Goal: Information Seeking & Learning: Learn about a topic

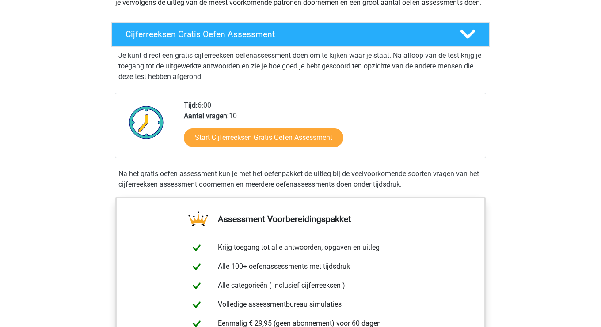
scroll to position [151, 0]
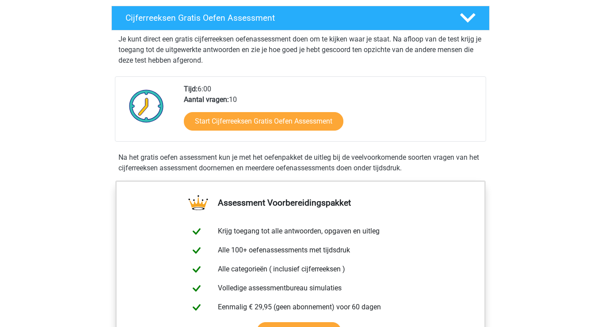
click at [285, 141] on div "Start Cijferreeksen Gratis Oefen Assessment" at bounding box center [331, 123] width 295 height 36
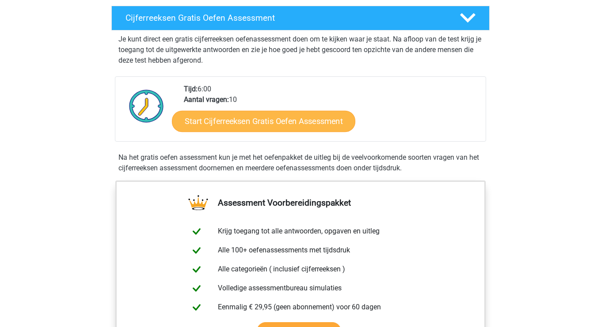
click at [285, 132] on link "Start Cijferreeksen Gratis Oefen Assessment" at bounding box center [263, 120] width 183 height 21
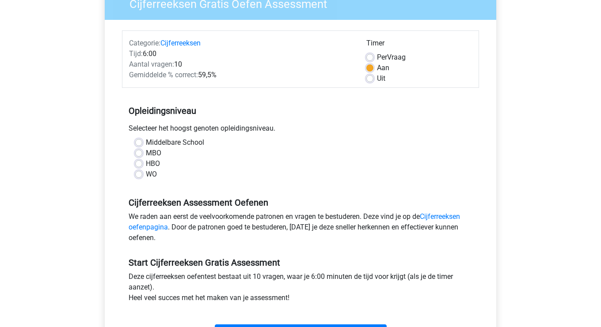
scroll to position [86, 0]
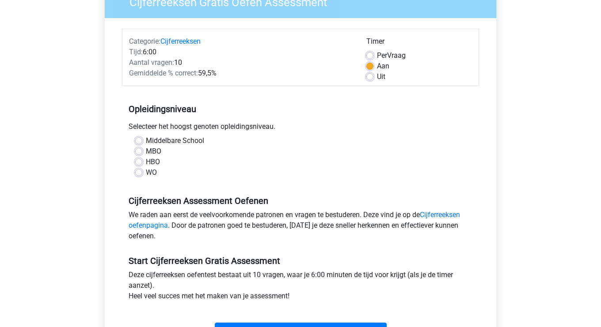
click at [146, 160] on label "HBO" at bounding box center [153, 162] width 14 height 11
click at [141, 160] on input "HBO" at bounding box center [138, 161] width 7 height 9
radio input "true"
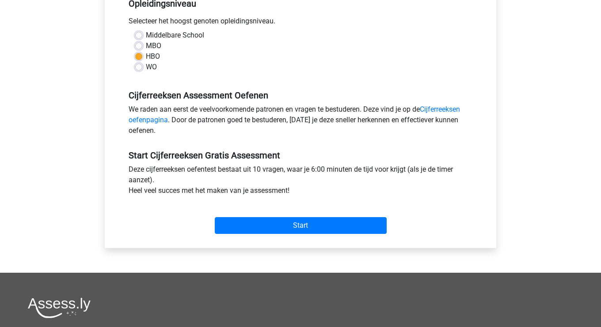
scroll to position [0, 0]
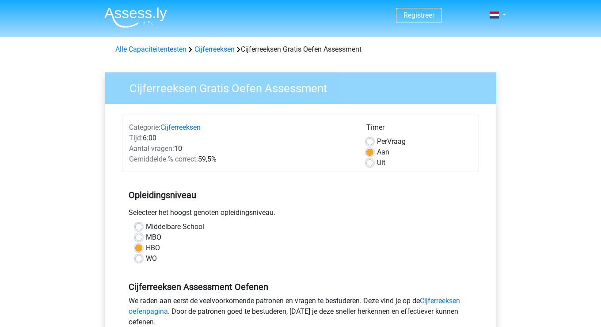
click at [377, 142] on label "Per Vraag" at bounding box center [391, 142] width 29 height 11
click at [369, 142] on input "Per Vraag" at bounding box center [369, 141] width 7 height 9
radio input "true"
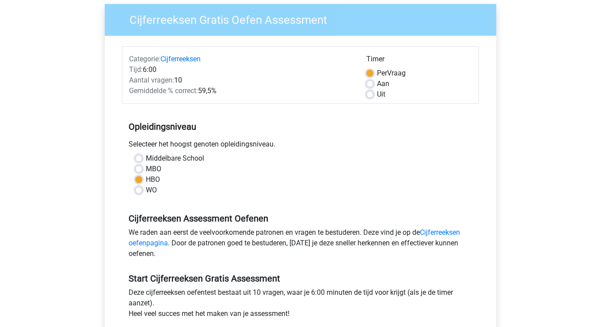
scroll to position [150, 0]
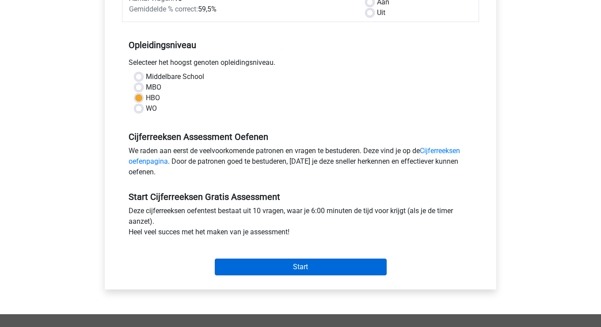
click at [304, 266] on input "Start" at bounding box center [301, 267] width 172 height 17
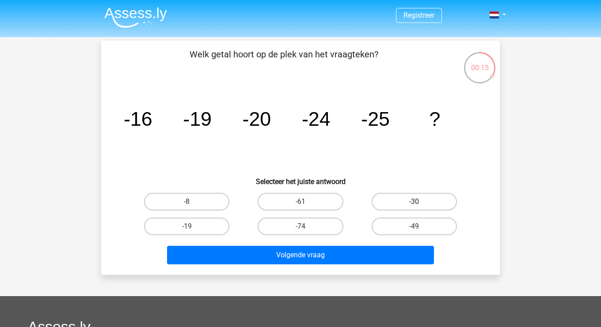
click at [425, 203] on label "-30" at bounding box center [414, 202] width 85 height 18
click at [420, 203] on input "-30" at bounding box center [417, 205] width 6 height 6
radio input "true"
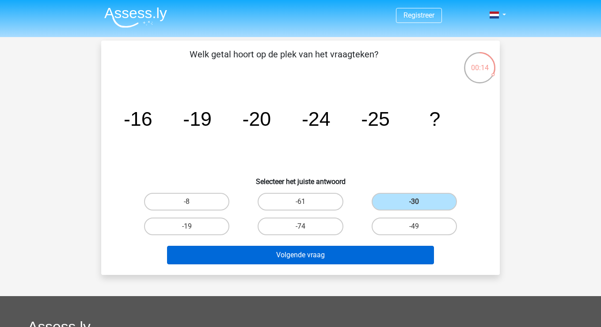
click at [367, 253] on button "Volgende vraag" at bounding box center [300, 255] width 267 height 19
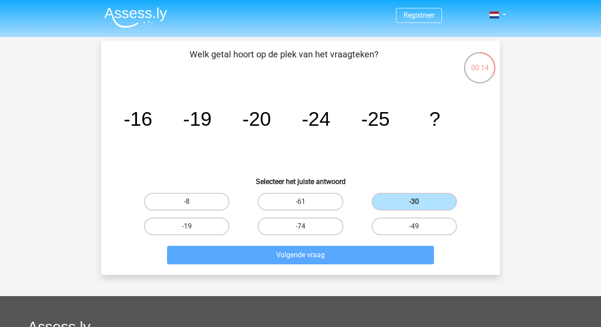
scroll to position [41, 0]
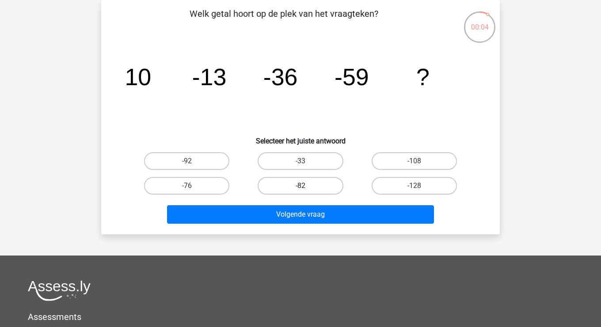
click at [312, 188] on label "-82" at bounding box center [300, 186] width 85 height 18
click at [306, 188] on input "-82" at bounding box center [303, 189] width 6 height 6
radio input "true"
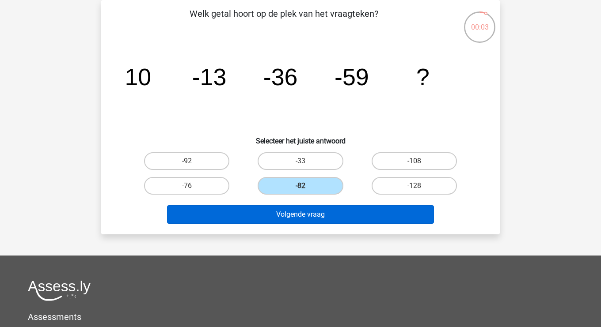
click at [369, 214] on button "Volgende vraag" at bounding box center [300, 214] width 267 height 19
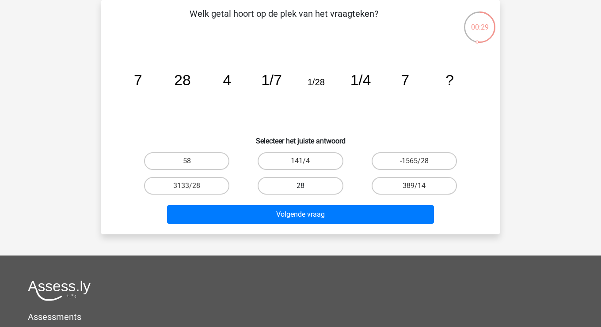
click at [298, 190] on label "28" at bounding box center [300, 186] width 85 height 18
click at [300, 190] on input "28" at bounding box center [303, 189] width 6 height 6
radio input "true"
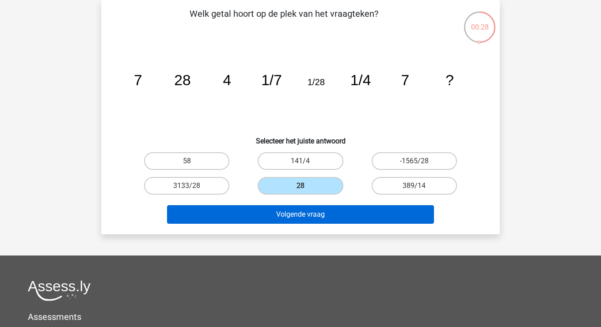
click at [306, 220] on button "Volgende vraag" at bounding box center [300, 214] width 267 height 19
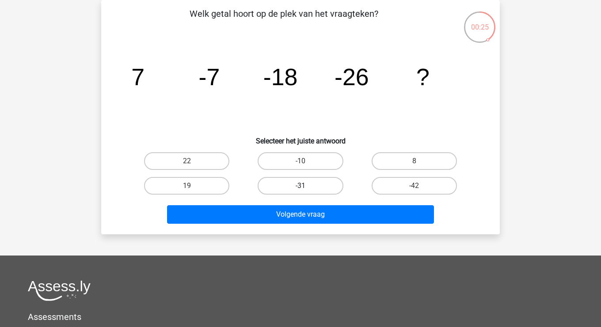
click at [314, 179] on label "-31" at bounding box center [300, 186] width 85 height 18
click at [306, 186] on input "-31" at bounding box center [303, 189] width 6 height 6
radio input "true"
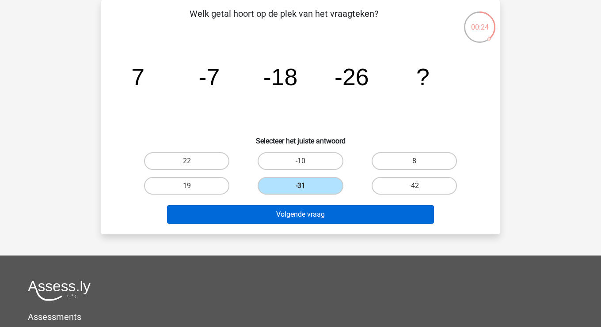
click at [319, 215] on button "Volgende vraag" at bounding box center [300, 214] width 267 height 19
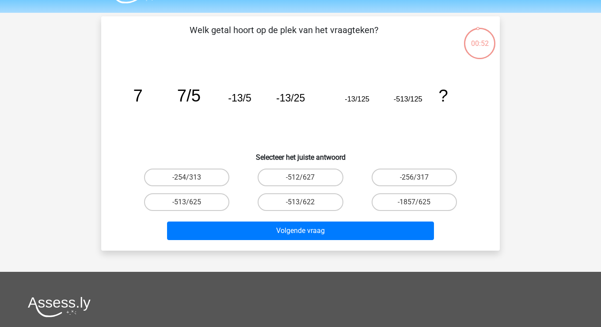
scroll to position [0, 0]
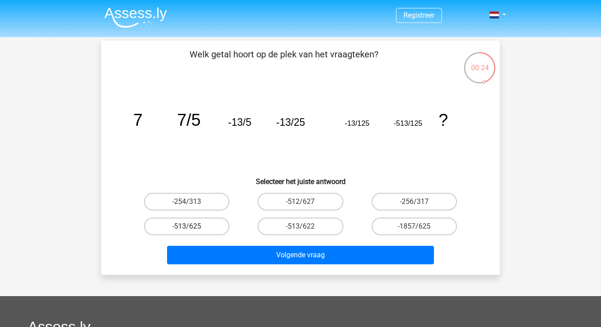
click at [203, 228] on label "-513/625" at bounding box center [186, 227] width 85 height 18
click at [193, 228] on input "-513/625" at bounding box center [190, 230] width 6 height 6
radio input "true"
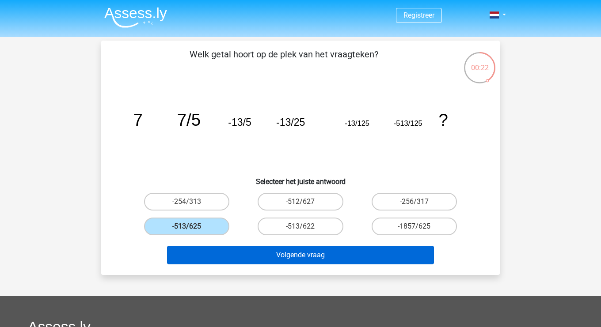
click at [365, 255] on button "Volgende vraag" at bounding box center [300, 255] width 267 height 19
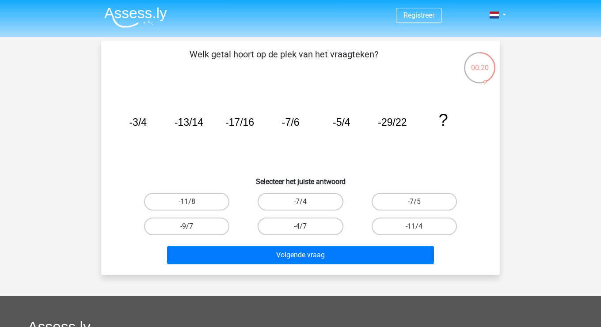
click at [442, 120] on tspan "?" at bounding box center [442, 119] width 9 height 19
click at [273, 228] on label "-4/7" at bounding box center [300, 227] width 85 height 18
click at [300, 228] on input "-4/7" at bounding box center [303, 230] width 6 height 6
radio input "true"
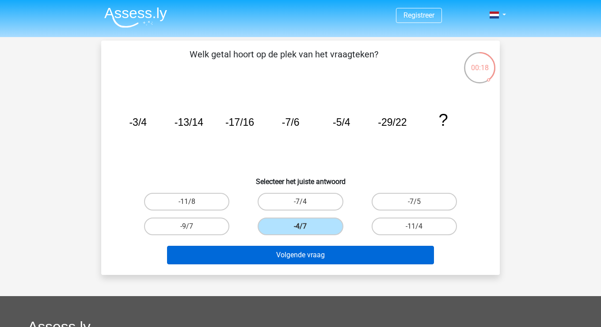
click at [297, 266] on div "Volgende vraag" at bounding box center [300, 257] width 341 height 22
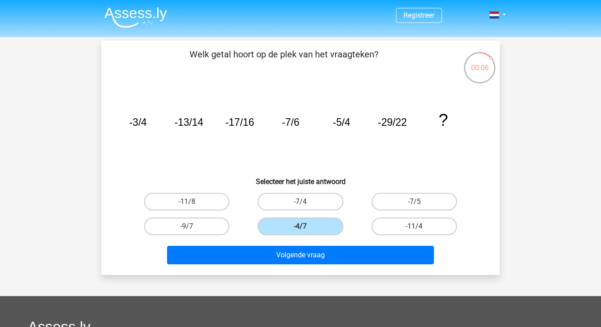
click at [428, 230] on label "-11/4" at bounding box center [414, 227] width 85 height 18
click at [420, 230] on input "-11/4" at bounding box center [417, 230] width 6 height 6
radio input "true"
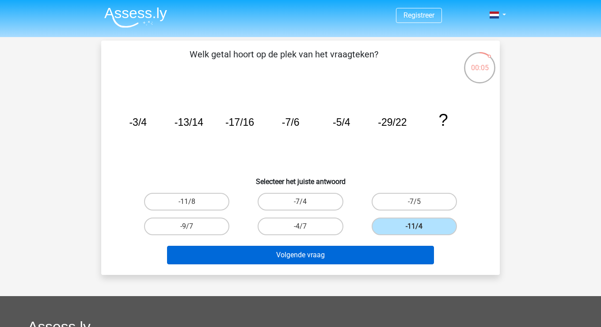
click at [352, 258] on button "Volgende vraag" at bounding box center [300, 255] width 267 height 19
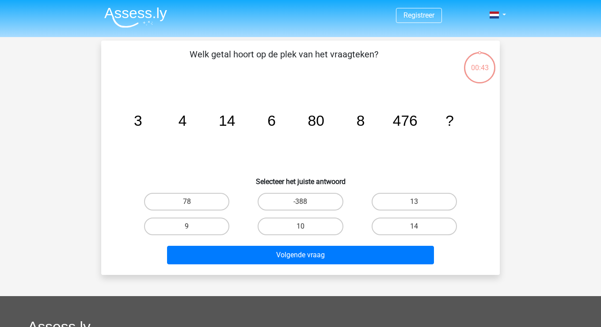
scroll to position [41, 0]
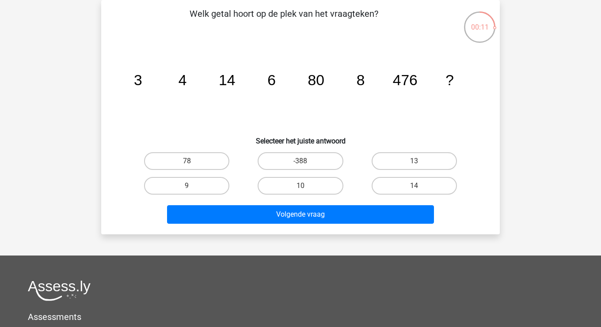
click at [322, 195] on div "10" at bounding box center [300, 186] width 114 height 25
click at [318, 186] on label "10" at bounding box center [300, 186] width 85 height 18
click at [306, 186] on input "10" at bounding box center [303, 189] width 6 height 6
radio input "true"
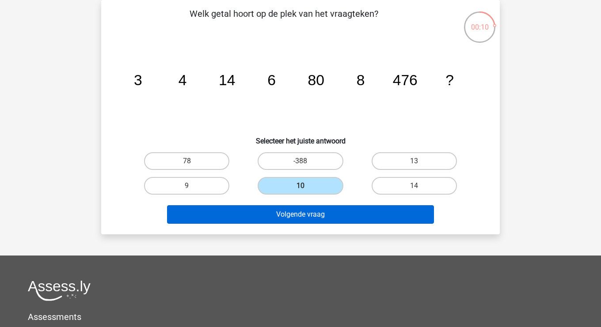
click at [327, 213] on button "Volgende vraag" at bounding box center [300, 214] width 267 height 19
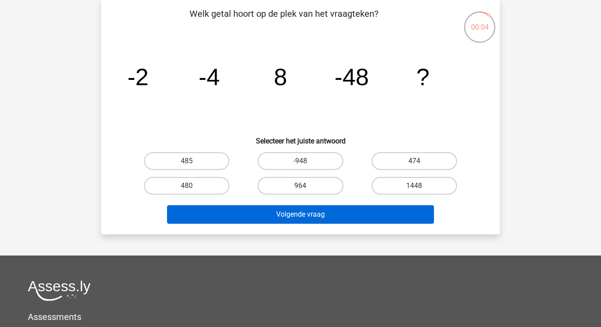
click at [351, 216] on button "Volgende vraag" at bounding box center [300, 214] width 267 height 19
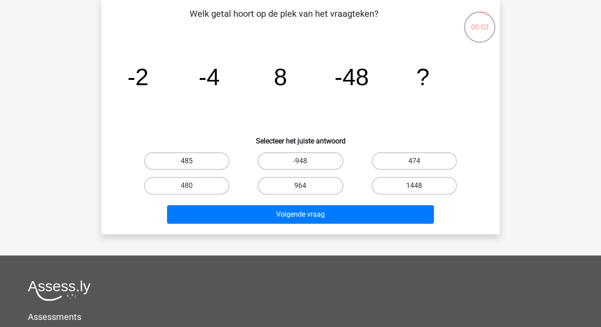
click at [213, 164] on label "485" at bounding box center [186, 161] width 85 height 18
click at [193, 164] on input "485" at bounding box center [190, 164] width 6 height 6
radio input "true"
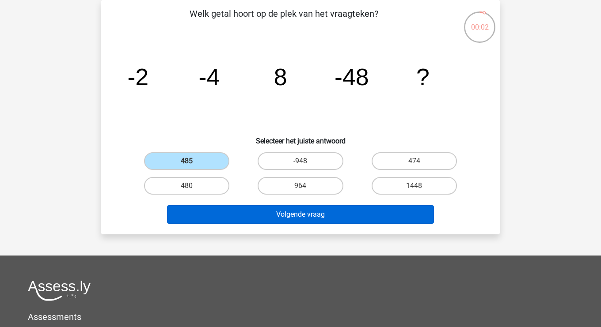
click at [269, 220] on button "Volgende vraag" at bounding box center [300, 214] width 267 height 19
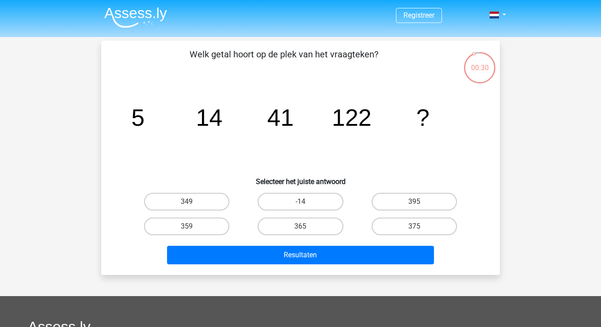
scroll to position [13, 0]
